Goal: Information Seeking & Learning: Learn about a topic

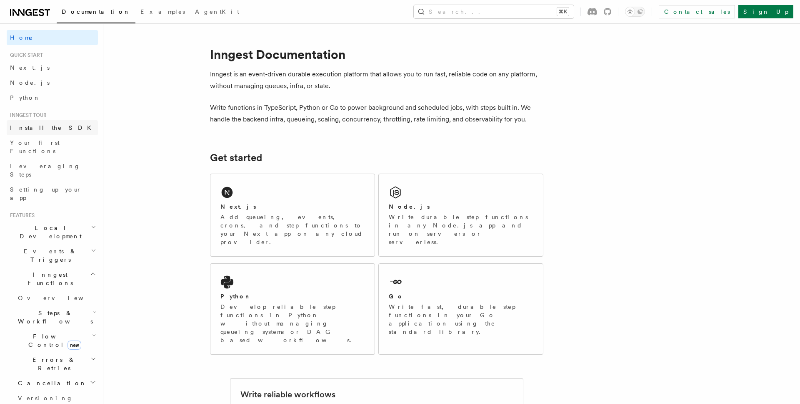
click at [66, 128] on link "Install the SDK" at bounding box center [52, 127] width 91 height 15
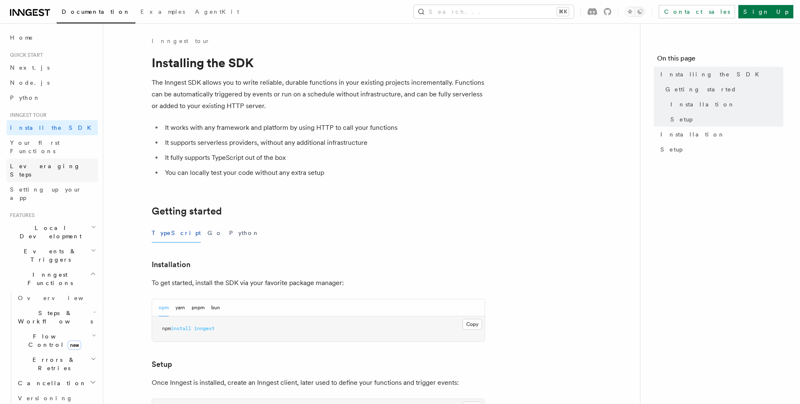
click at [59, 158] on link "Leveraging Steps" at bounding box center [52, 169] width 91 height 23
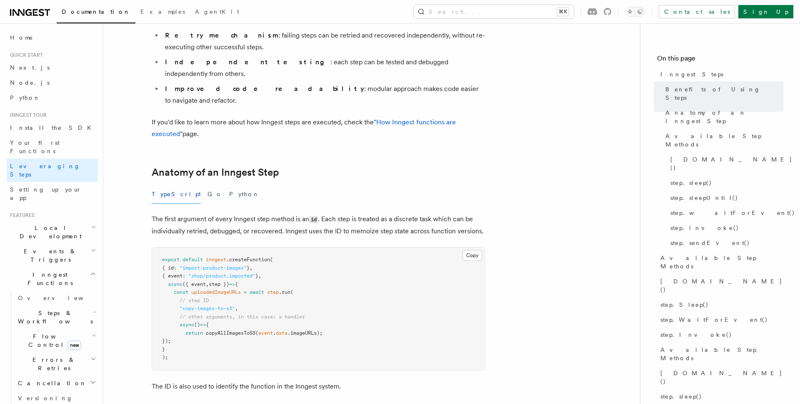
scroll to position [226, 0]
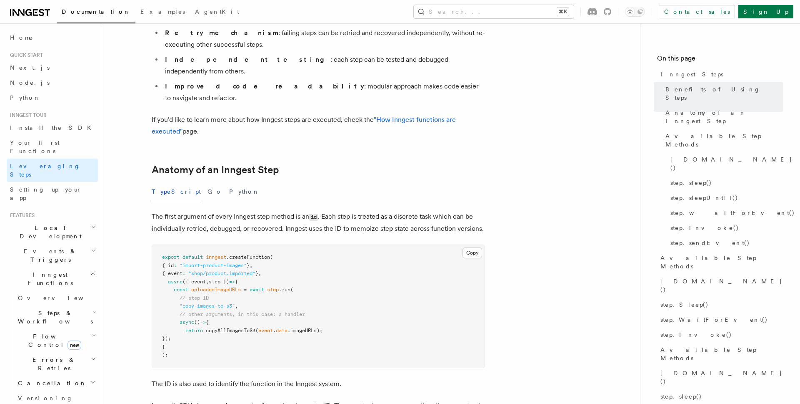
click at [92, 332] on icon "button" at bounding box center [94, 335] width 5 height 7
click at [49, 352] on link "Overview" at bounding box center [60, 359] width 75 height 15
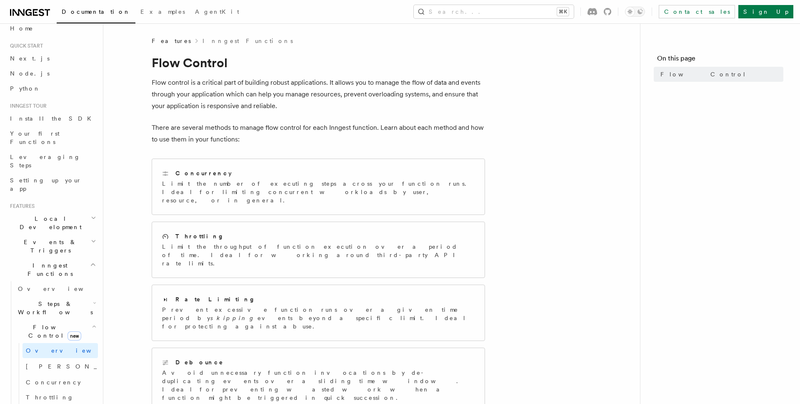
scroll to position [18, 0]
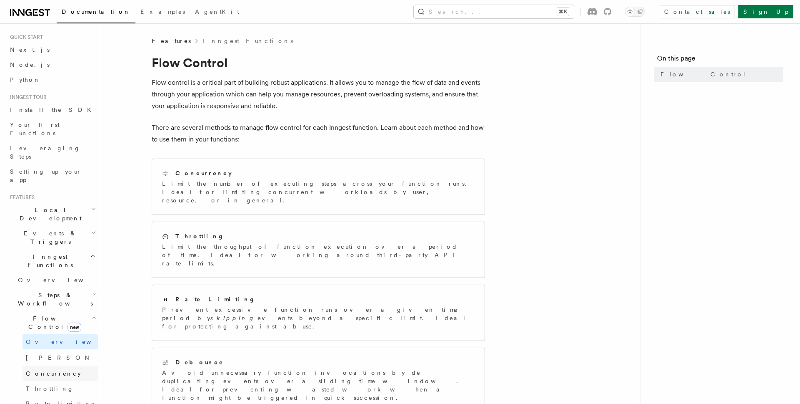
click at [50, 370] on span "Concurrency" at bounding box center [53, 373] width 55 height 7
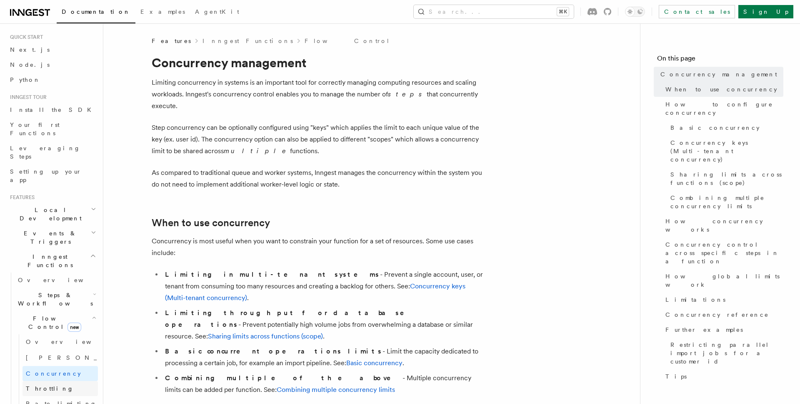
click at [51, 385] on span "Throttling" at bounding box center [50, 388] width 48 height 7
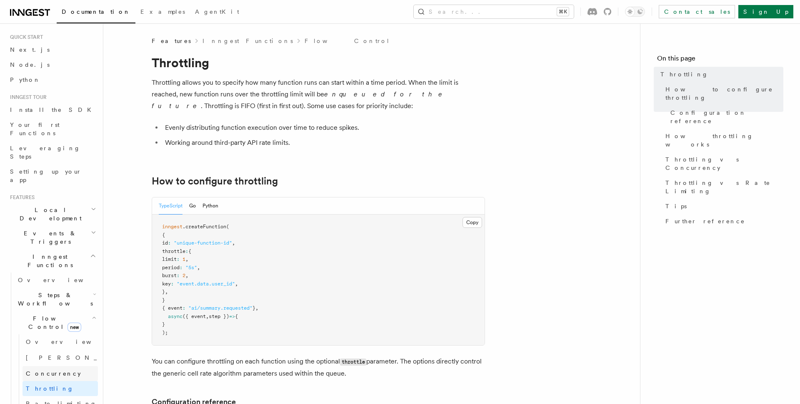
click at [54, 370] on span "Concurrency" at bounding box center [53, 373] width 55 height 7
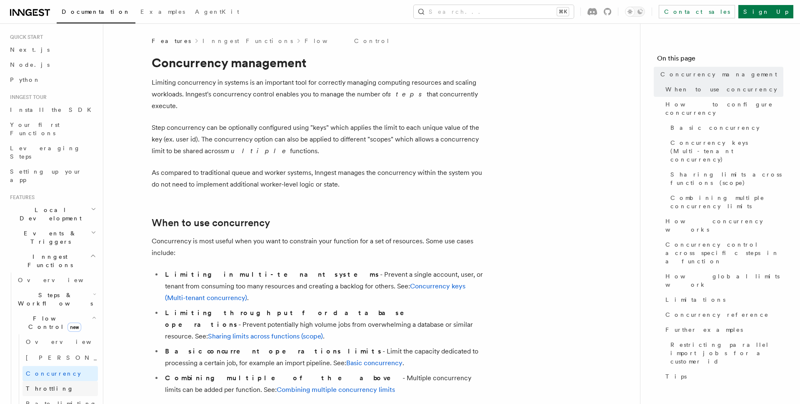
click at [72, 381] on link "Throttling" at bounding box center [60, 388] width 75 height 15
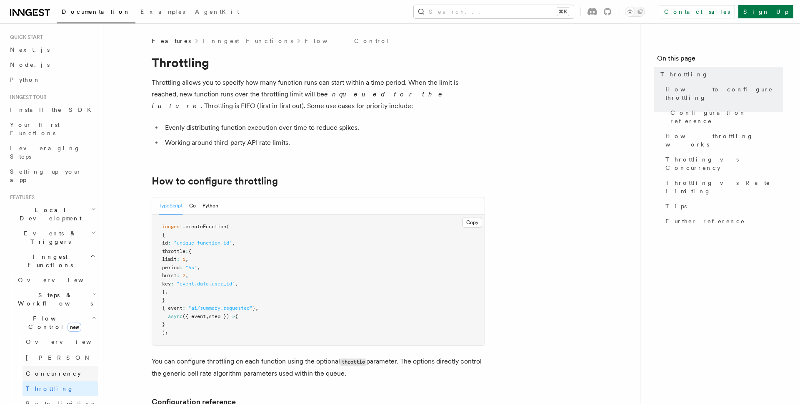
click at [75, 366] on link "Concurrency" at bounding box center [60, 373] width 75 height 15
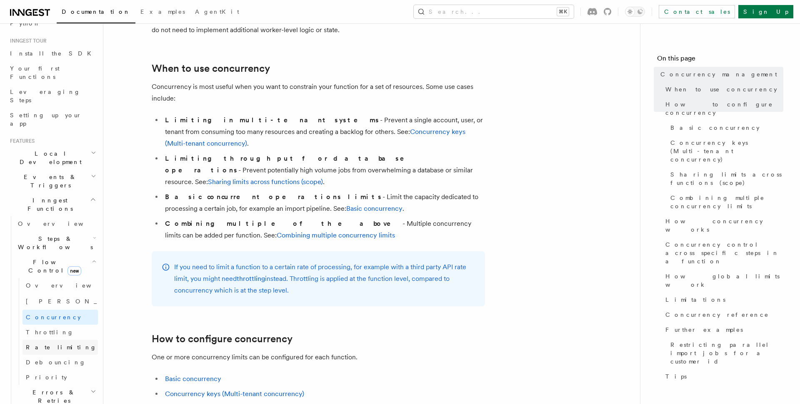
scroll to position [163, 0]
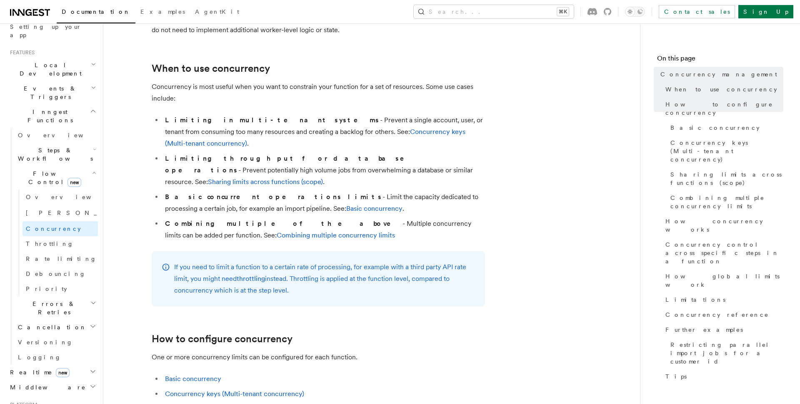
click at [62, 364] on h2 "Realtime new" at bounding box center [52, 371] width 91 height 15
click at [59, 379] on link "Overview" at bounding box center [56, 386] width 83 height 15
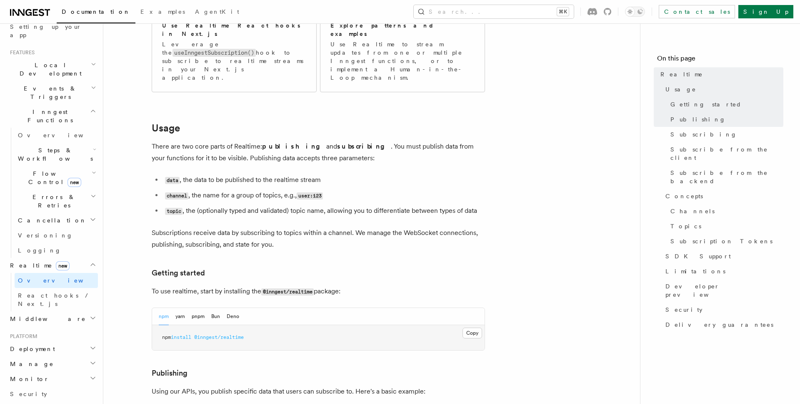
scroll to position [304, 0]
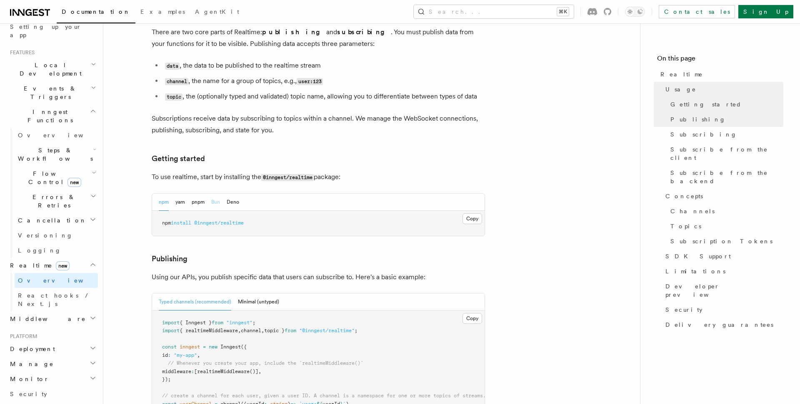
click at [219, 193] on button "Bun" at bounding box center [215, 201] width 9 height 17
click at [165, 193] on button "npm" at bounding box center [164, 201] width 10 height 17
click at [214, 193] on button "Bun" at bounding box center [215, 201] width 9 height 17
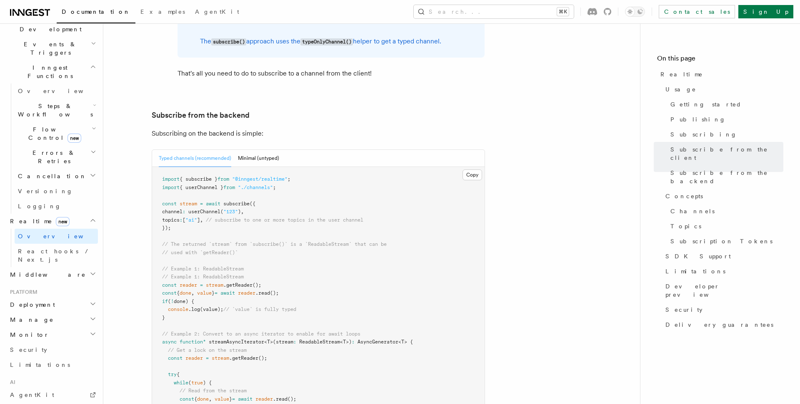
scroll to position [213, 0]
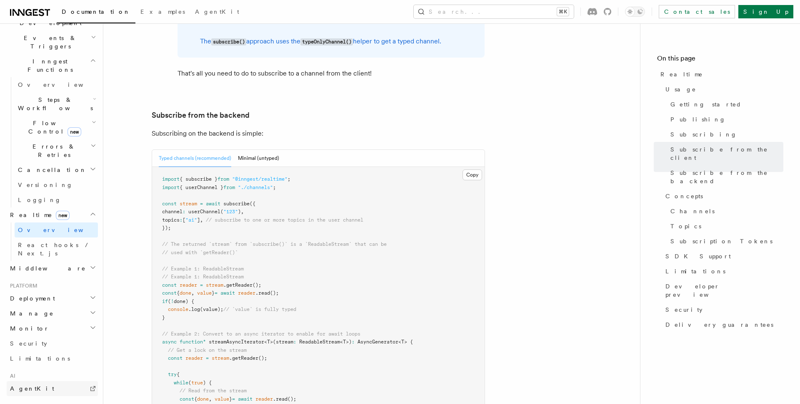
click at [49, 381] on link "AgentKit" at bounding box center [52, 388] width 91 height 15
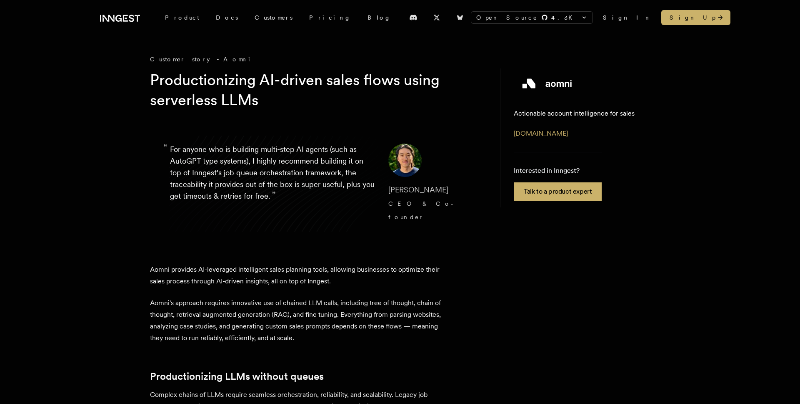
click at [180, 58] on div "Customer story - Aomni" at bounding box center [317, 59] width 334 height 8
click at [256, 19] on link "Customers" at bounding box center [273, 17] width 55 height 15
click at [359, 18] on link "Blog" at bounding box center [379, 17] width 40 height 15
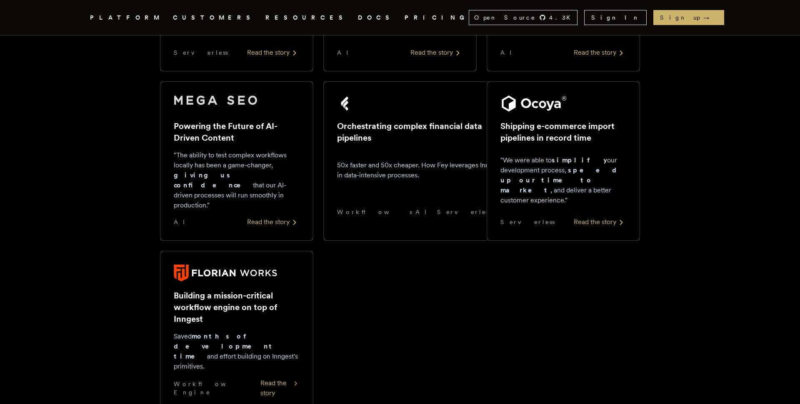
scroll to position [387, 0]
